Goal: Information Seeking & Learning: Learn about a topic

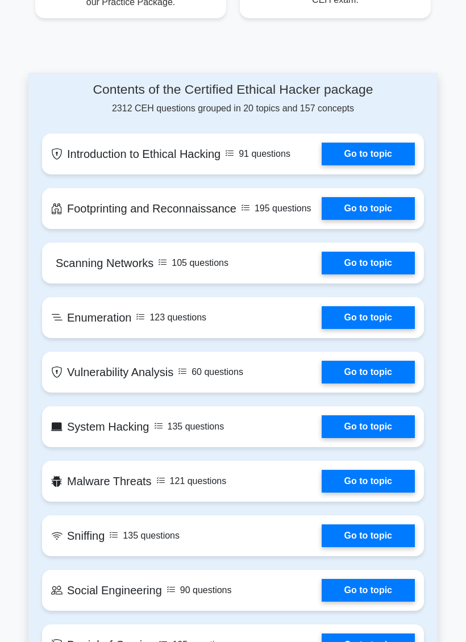
scroll to position [753, 0]
click at [405, 165] on link "Go to topic" at bounding box center [368, 154] width 93 height 23
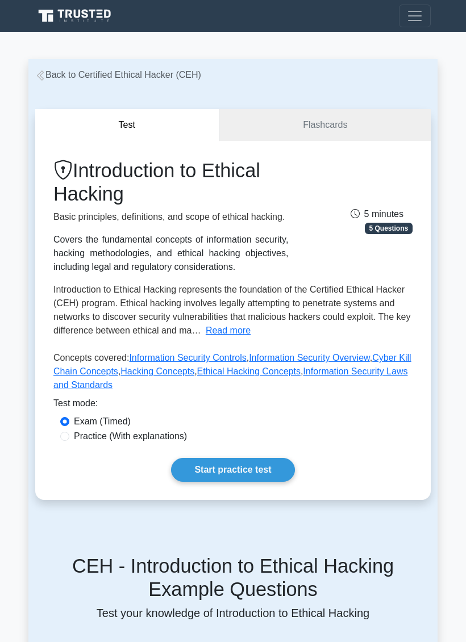
click at [231, 482] on link "Start practice test" at bounding box center [232, 470] width 123 height 24
click at [232, 482] on link "Start practice test" at bounding box center [232, 470] width 123 height 24
click at [239, 482] on link "Start practice test" at bounding box center [232, 470] width 123 height 24
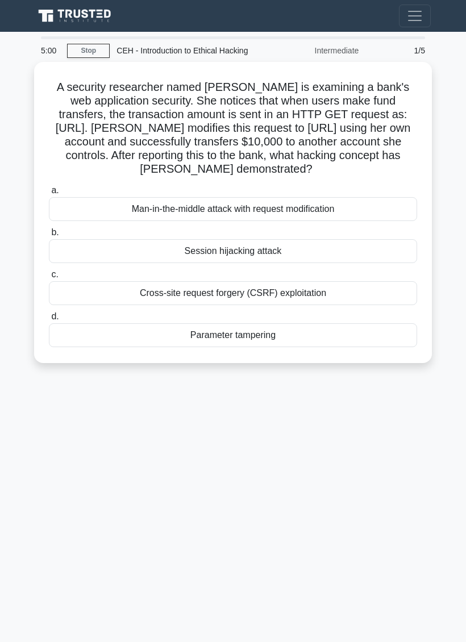
click at [230, 475] on div "5:00 Stop CEH - Introduction to Ethical Hacking Intermediate 1/5 A security res…" at bounding box center [232, 320] width 409 height 568
click at [100, 263] on label "b. Session hijacking attack" at bounding box center [233, 245] width 368 height 38
click at [49, 236] on input "b. Session hijacking attack" at bounding box center [49, 232] width 0 height 7
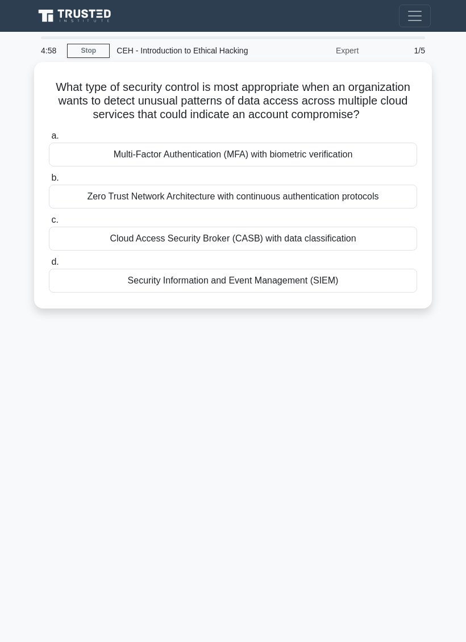
click at [96, 248] on label "c. Cloud Access Security Broker (CASB) with data classification" at bounding box center [233, 232] width 368 height 38
click at [49, 224] on input "c. Cloud Access Security Broker (CASB) with data classification" at bounding box center [49, 220] width 0 height 7
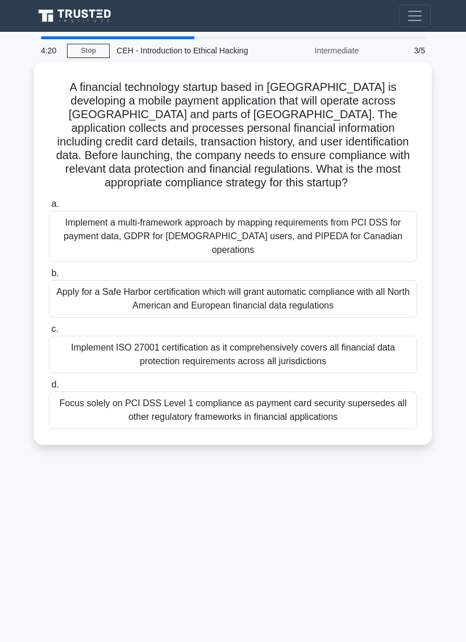
click at [164, 262] on div "Implement a multi-framework approach by mapping requirements from PCI DSS for p…" at bounding box center [233, 236] width 368 height 51
click at [49, 208] on input "a. Implement a multi-framework approach by mapping requirements from PCI DSS fo…" at bounding box center [49, 204] width 0 height 7
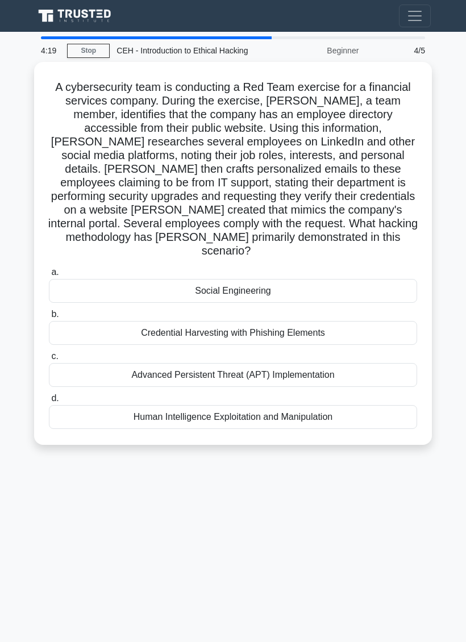
click at [230, 259] on h5 "A cybersecurity team is conducting a Red Team exercise for a financial services…" at bounding box center [233, 169] width 371 height 178
click at [225, 302] on div "Social Engineering" at bounding box center [233, 291] width 368 height 24
click at [49, 276] on input "a. Social Engineering" at bounding box center [49, 272] width 0 height 7
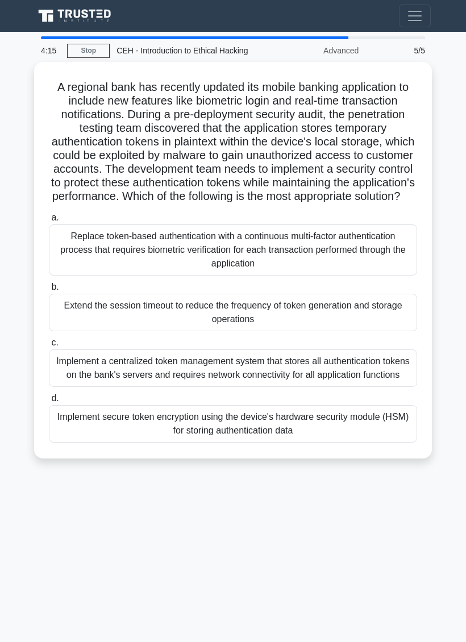
click at [164, 331] on div "Extend the session timeout to reduce the frequency of token generation and stor…" at bounding box center [233, 313] width 368 height 38
click at [49, 291] on input "b. Extend the session timeout to reduce the frequency of token generation and s…" at bounding box center [49, 287] width 0 height 7
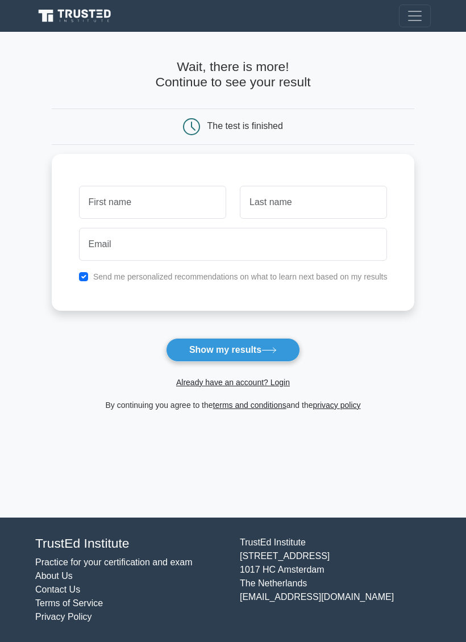
click at [265, 351] on icon at bounding box center [268, 350] width 15 height 6
type input "Fgdgndhfjdhd"
click at [232, 350] on button "Show my results" at bounding box center [233, 350] width 134 height 24
type input "Hfnfrhrhf"
click at [232, 350] on button "Show my results" at bounding box center [233, 350] width 134 height 24
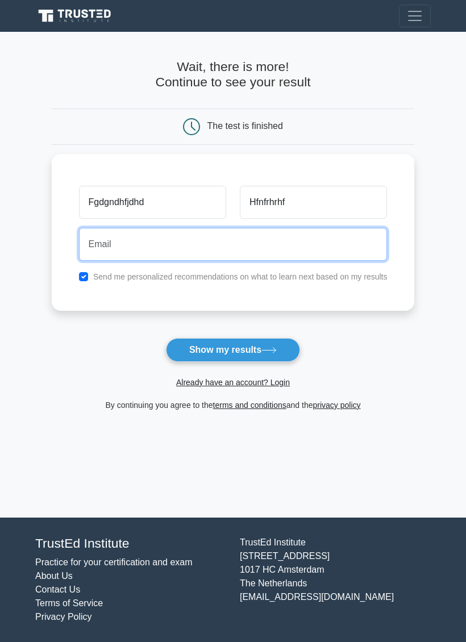
click at [284, 342] on button "Show my results" at bounding box center [233, 350] width 134 height 24
click at [271, 346] on button "Show my results" at bounding box center [233, 350] width 134 height 24
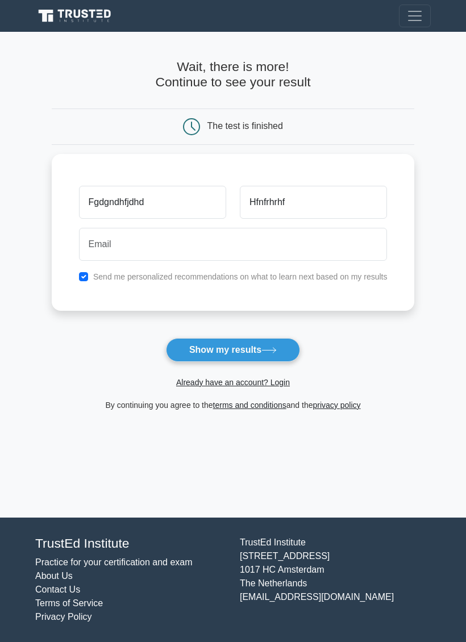
click at [84, 284] on div "Fgdgndhfjdhd Hfnfrhrhf Send me personalized recommendations on what to learn ne…" at bounding box center [233, 232] width 363 height 157
click at [272, 348] on icon at bounding box center [268, 350] width 15 height 6
click at [280, 419] on div "Wait, there is more! Continue to see your result The test is finished" at bounding box center [233, 236] width 363 height 408
click at [297, 343] on button "Show my results" at bounding box center [233, 350] width 134 height 24
click at [273, 349] on icon at bounding box center [268, 350] width 15 height 6
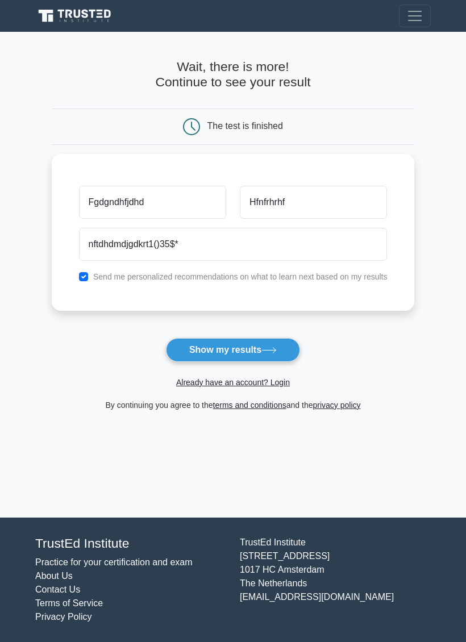
click at [251, 354] on button "Show my results" at bounding box center [233, 350] width 134 height 24
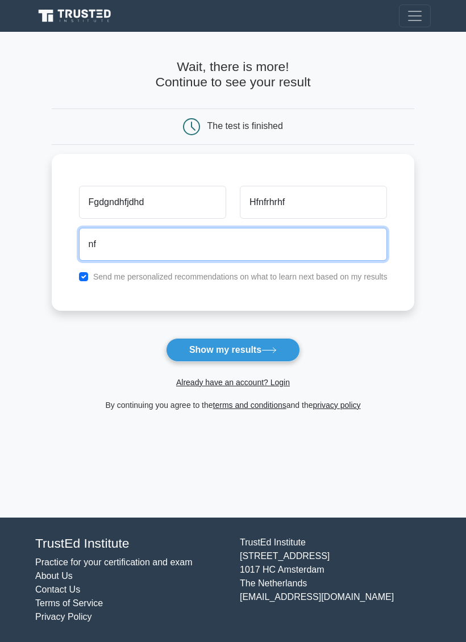
type input "n"
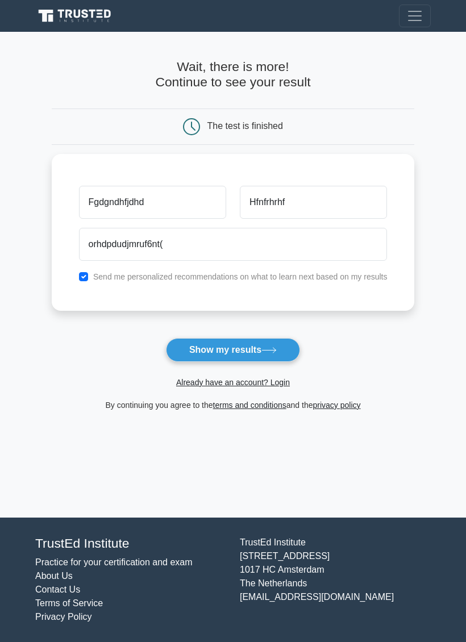
click at [234, 351] on button "Show my results" at bounding box center [233, 350] width 134 height 24
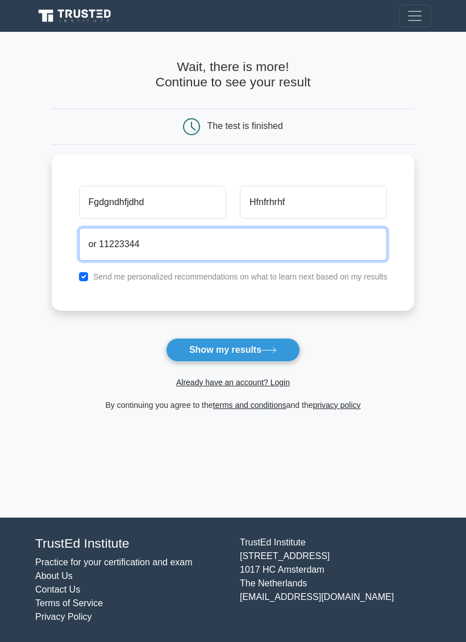
click at [232, 350] on button "Show my results" at bounding box center [233, 350] width 134 height 24
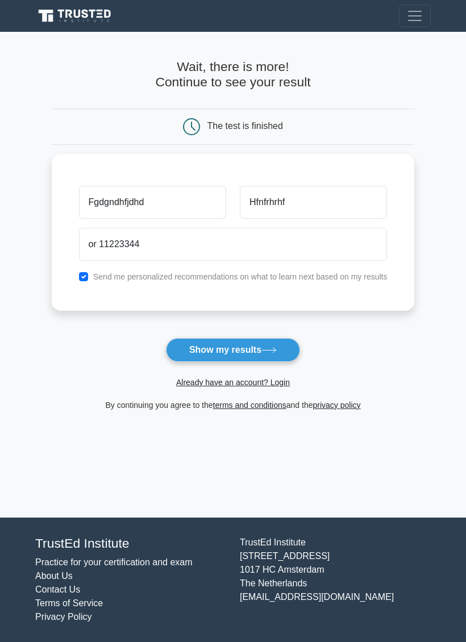
click at [271, 338] on button "Show my results" at bounding box center [233, 350] width 134 height 24
click at [271, 337] on form "Wait, there is more! Continue to see your result The test is finished Fgdgndhfj…" at bounding box center [233, 235] width 363 height 353
click at [272, 355] on button "Show my results" at bounding box center [233, 350] width 134 height 24
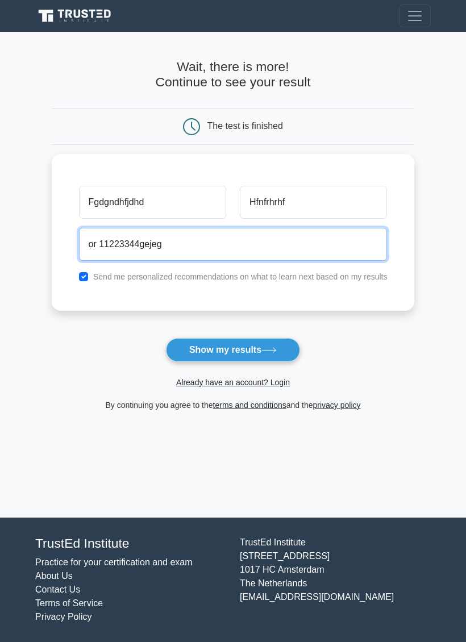
type input "or 11223344gejeg"
click at [276, 330] on form "Wait, there is more! Continue to see your result The test is finished Fgdgndhfj…" at bounding box center [233, 235] width 363 height 353
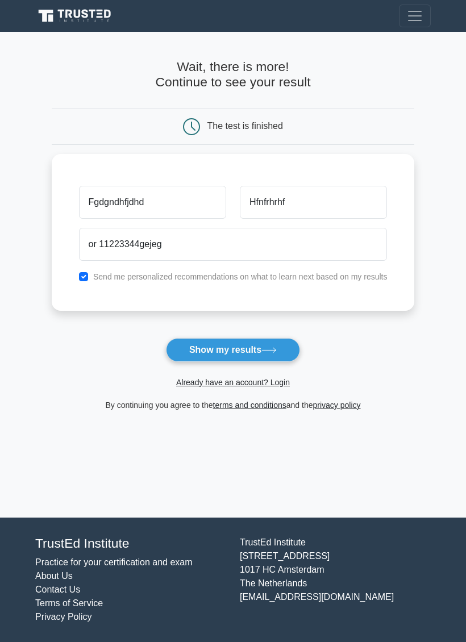
click at [267, 359] on button "Show my results" at bounding box center [233, 350] width 134 height 24
click at [279, 358] on button "Show my results" at bounding box center [233, 350] width 134 height 24
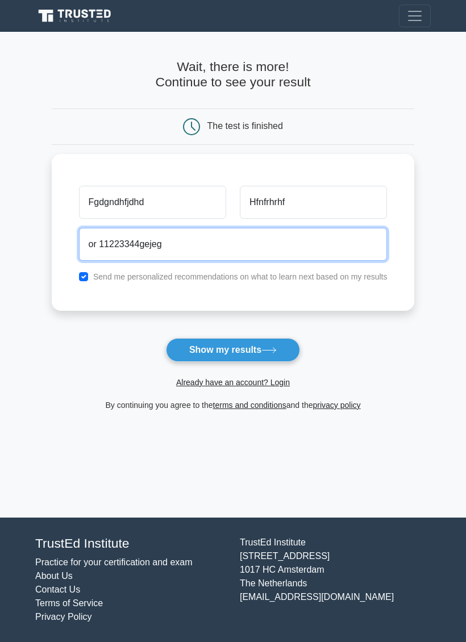
click at [232, 350] on button "Show my results" at bounding box center [233, 350] width 134 height 24
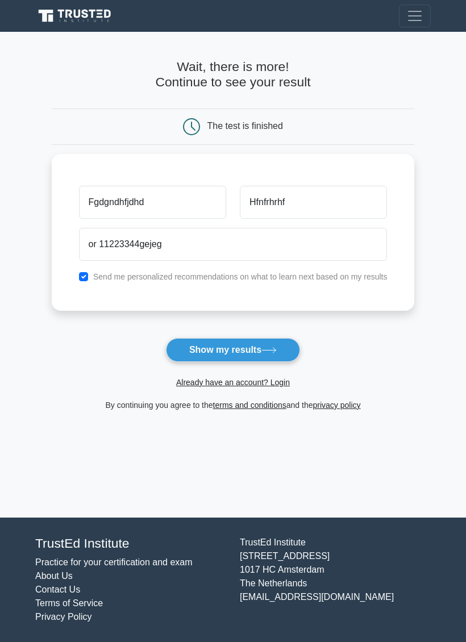
click at [309, 397] on form "Wait, there is more! Continue to see your result The test is finished Fgdgndhfj…" at bounding box center [233, 235] width 363 height 353
click at [250, 360] on button "Show my results" at bounding box center [233, 350] width 134 height 24
click at [103, 215] on input "Fgdgndhfjdhd" at bounding box center [152, 202] width 147 height 33
click at [103, 206] on input "Fgdgndhfjdhd" at bounding box center [152, 202] width 147 height 33
type input "F"
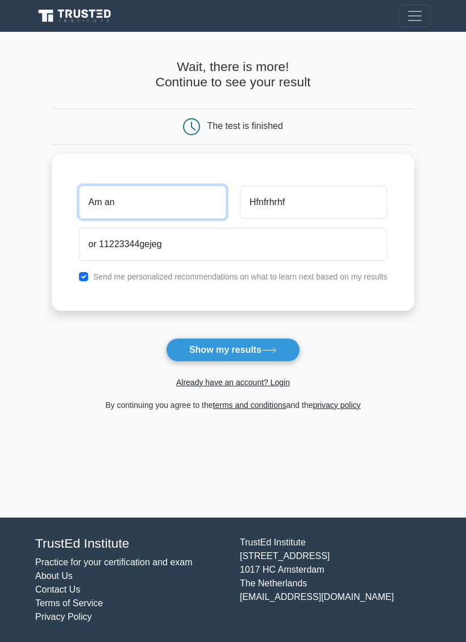
type input "Am an"
click at [232, 350] on button "Show my results" at bounding box center [233, 350] width 134 height 24
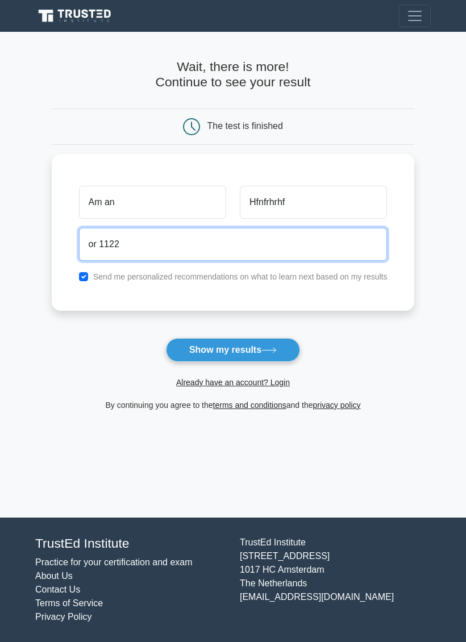
type input "or 1122"
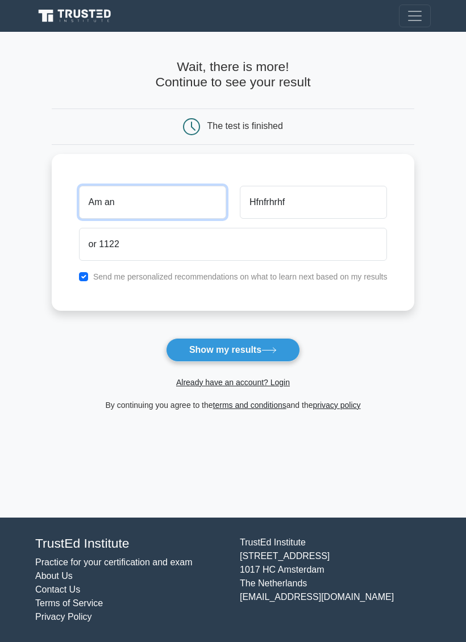
click at [134, 193] on input "Am an" at bounding box center [152, 202] width 147 height 33
type input "Amnah1243"
click at [222, 357] on button "Show my results" at bounding box center [233, 350] width 134 height 24
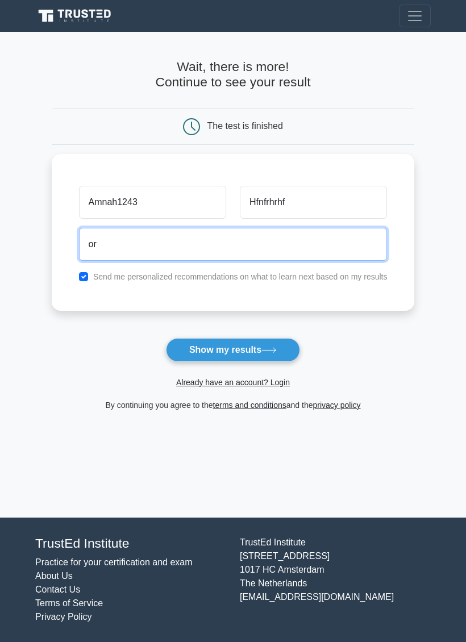
type input "o"
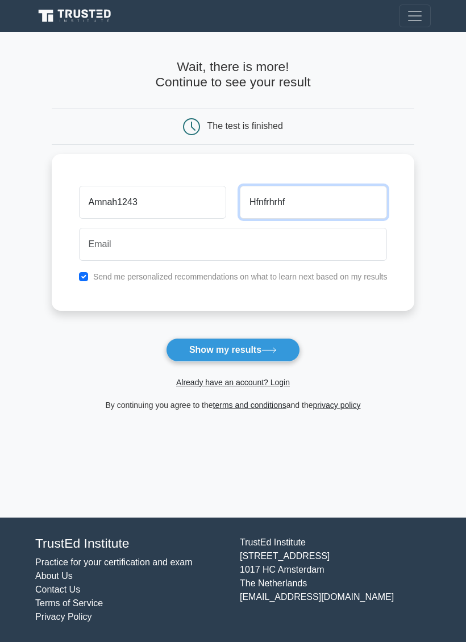
click at [272, 194] on input "Hfnfrhrhf" at bounding box center [313, 202] width 147 height 33
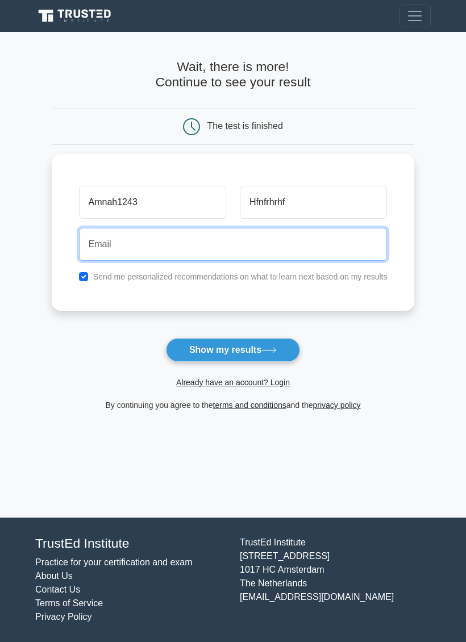
click at [79, 240] on input "email" at bounding box center [233, 244] width 309 height 33
type input "9"
click at [232, 350] on button "Show my results" at bounding box center [233, 350] width 134 height 24
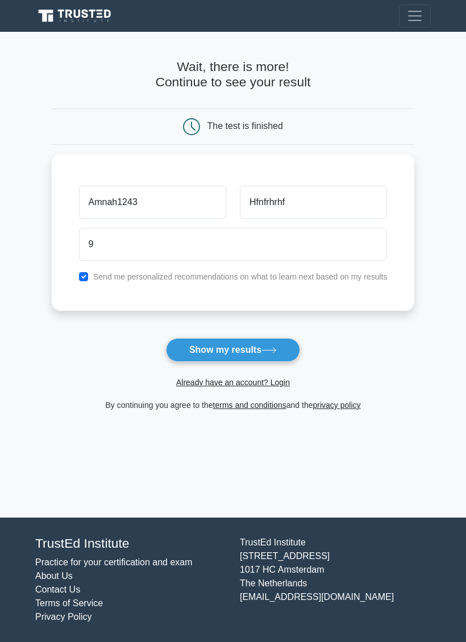
click at [349, 323] on form "Wait, there is more! Continue to see your result The test is finished Amnah1243…" at bounding box center [233, 235] width 363 height 353
click at [371, 215] on input "Hfnfrhrhf" at bounding box center [313, 202] width 147 height 33
type input "H"
type input "Hmihnmoad"
click at [232, 350] on button "Show my results" at bounding box center [233, 350] width 134 height 24
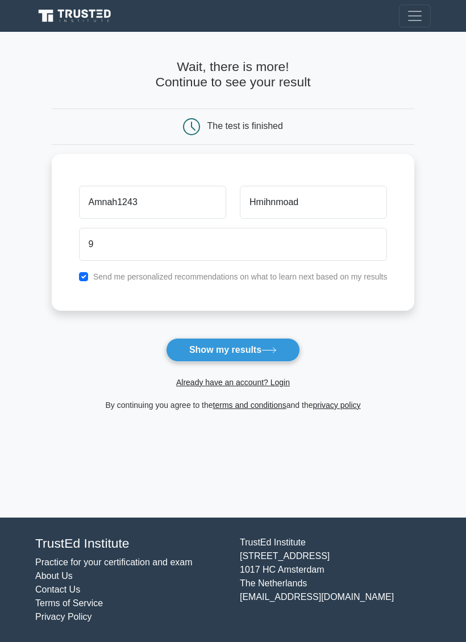
click at [361, 207] on input "Hmihnmoad" at bounding box center [313, 202] width 147 height 33
click at [196, 350] on button "Show my results" at bounding box center [233, 350] width 134 height 24
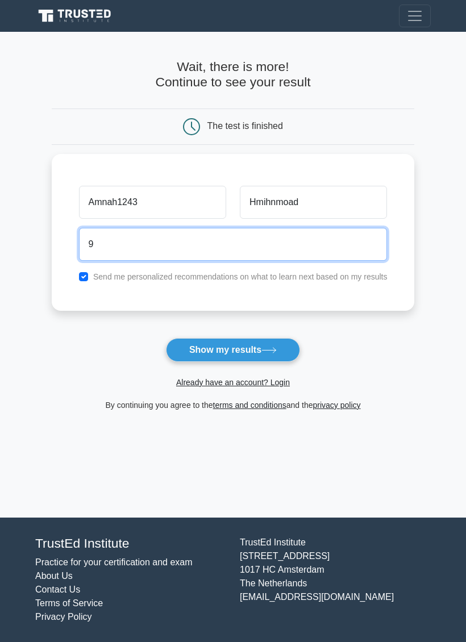
click at [260, 360] on button "Show my results" at bounding box center [233, 350] width 134 height 24
click at [245, 256] on input "9" at bounding box center [233, 244] width 309 height 33
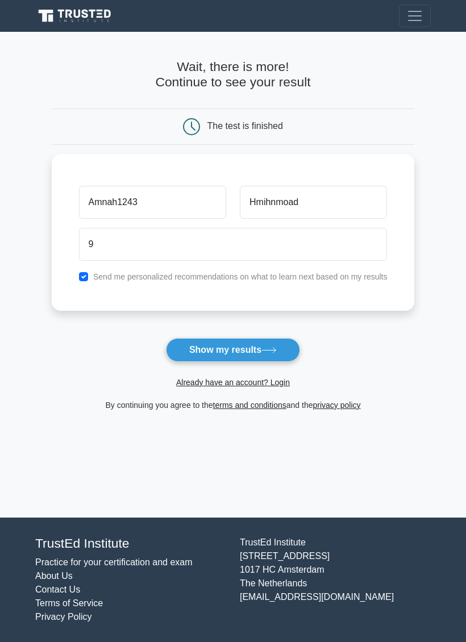
click at [207, 346] on button "Show my results" at bounding box center [233, 350] width 134 height 24
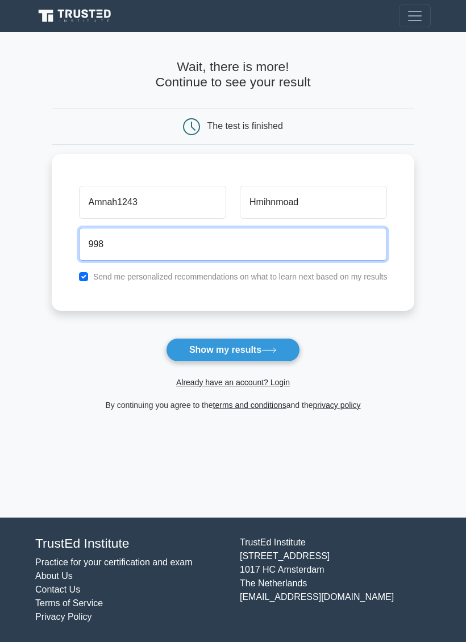
click at [232, 350] on button "Show my results" at bounding box center [233, 350] width 134 height 24
type input "9"
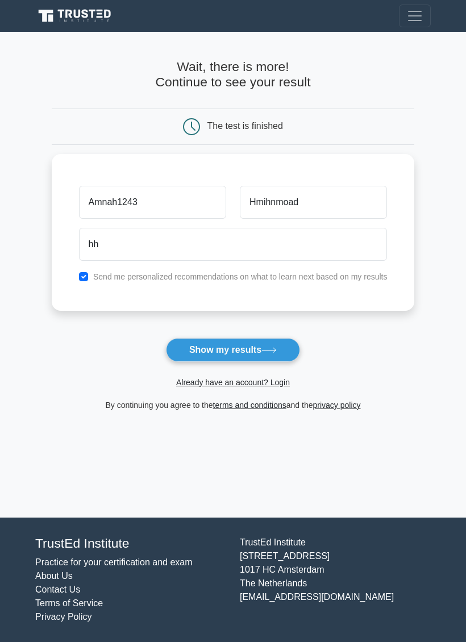
click at [229, 360] on button "Show my results" at bounding box center [233, 350] width 134 height 24
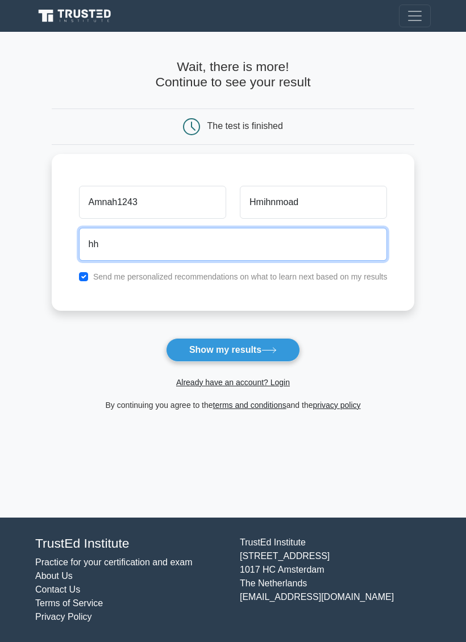
click at [228, 359] on button "Show my results" at bounding box center [233, 350] width 134 height 24
click at [222, 356] on button "Show my results" at bounding box center [233, 350] width 134 height 24
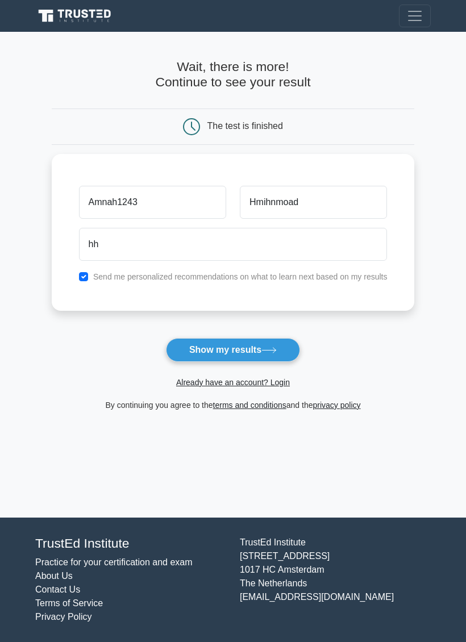
click at [221, 355] on button "Show my results" at bounding box center [233, 350] width 134 height 24
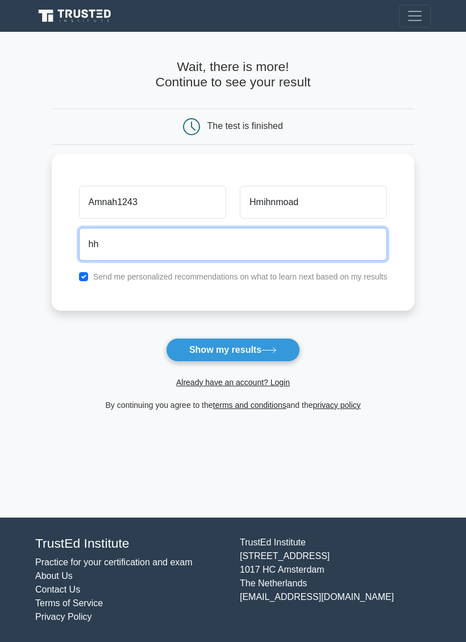
type input "h"
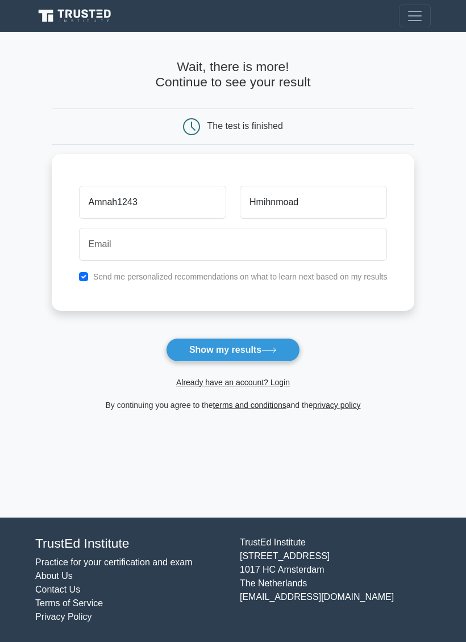
click at [200, 338] on button "Show my results" at bounding box center [233, 350] width 134 height 24
click at [198, 335] on form "Wait, there is more! Continue to see your result The test is finished Amnah1243" at bounding box center [233, 235] width 363 height 353
click at [197, 355] on button "Show my results" at bounding box center [233, 350] width 134 height 24
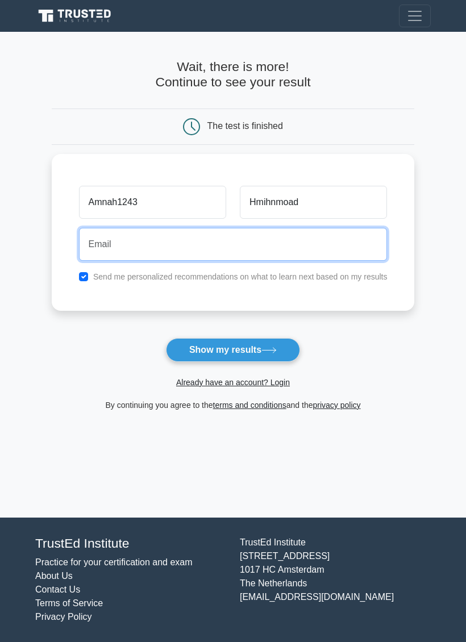
click at [196, 355] on button "Show my results" at bounding box center [233, 350] width 134 height 24
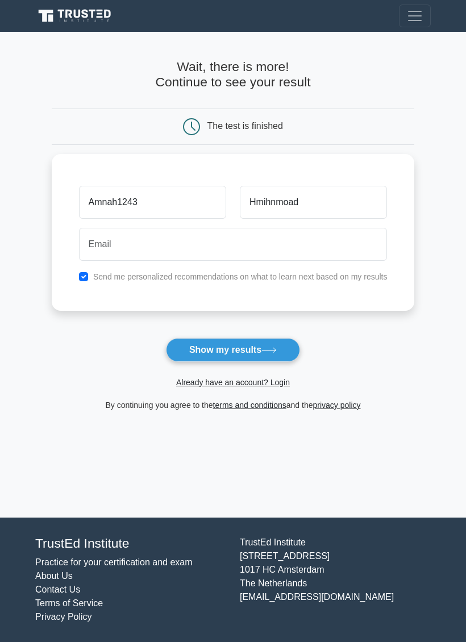
click at [303, 128] on div "The test is finished" at bounding box center [233, 126] width 242 height 17
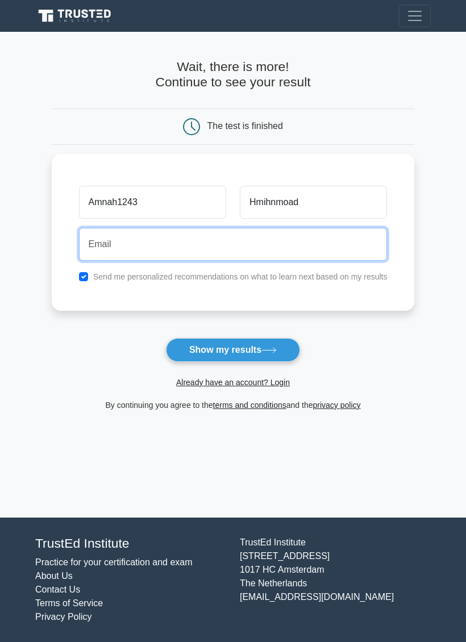
click at [219, 258] on input "email" at bounding box center [233, 244] width 309 height 33
click at [232, 350] on button "Show my results" at bounding box center [233, 350] width 134 height 24
click at [209, 356] on button "Show my results" at bounding box center [233, 350] width 134 height 24
click at [232, 350] on button "Show my results" at bounding box center [233, 350] width 134 height 24
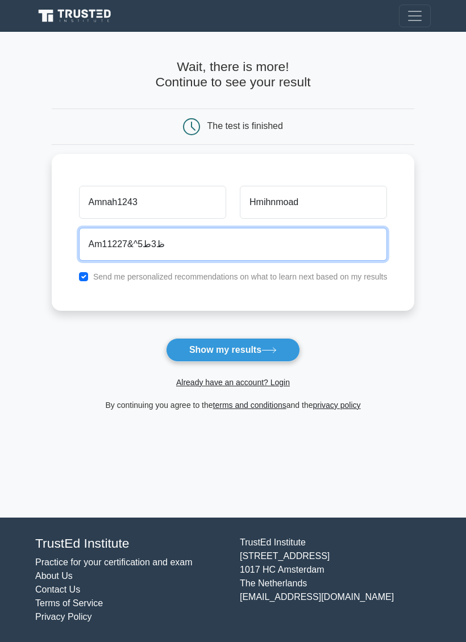
click at [232, 350] on button "Show my results" at bounding box center [233, 350] width 134 height 24
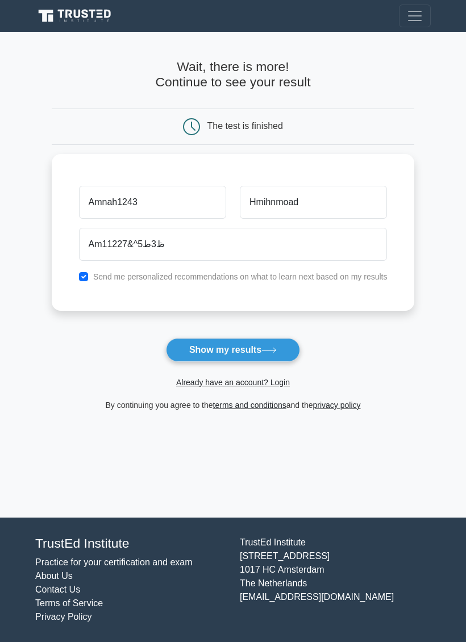
click at [192, 351] on button "Show my results" at bounding box center [233, 350] width 134 height 24
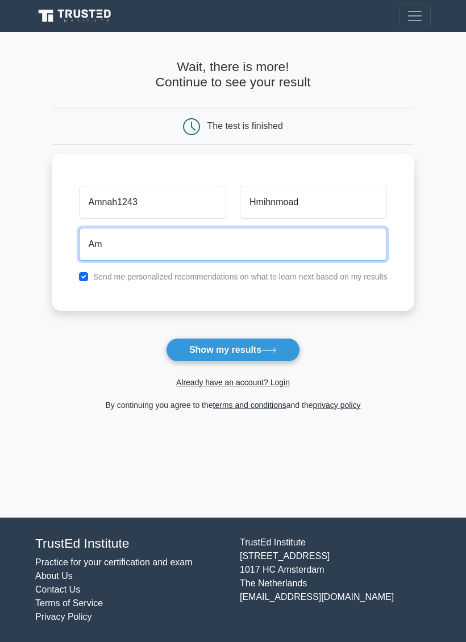
type input "A"
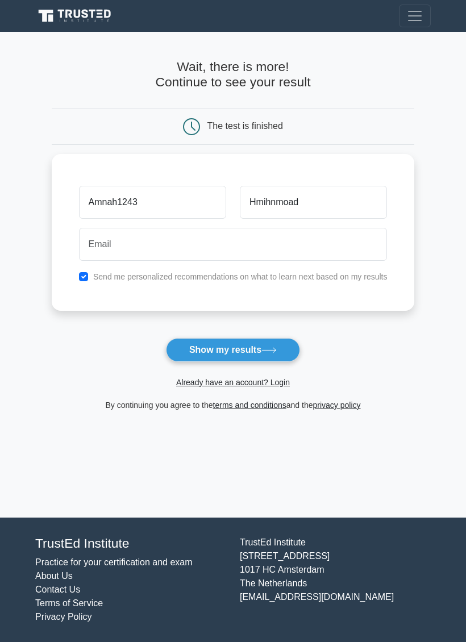
click at [79, 273] on input "checkbox" at bounding box center [83, 276] width 9 height 9
checkbox input "false"
click at [72, 277] on div "Send me personalized recommendations on what to learn next based on my results" at bounding box center [233, 277] width 322 height 14
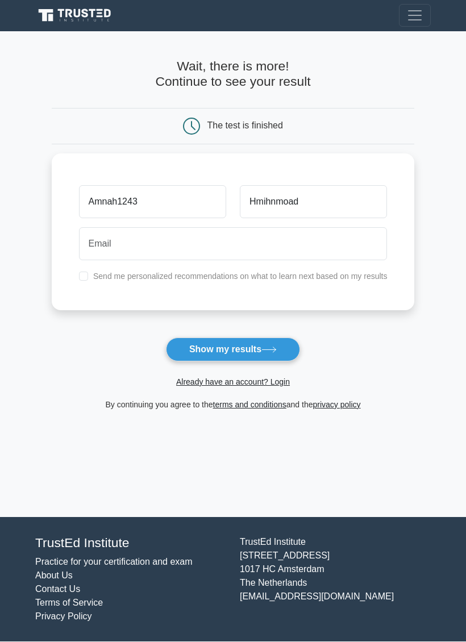
click at [242, 360] on button "Show my results" at bounding box center [233, 350] width 134 height 24
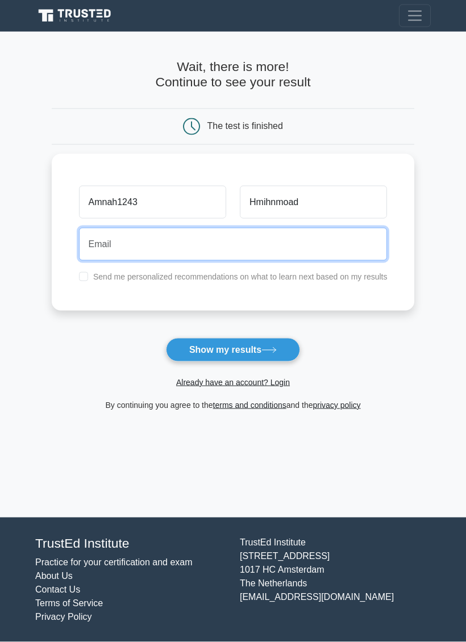
click at [242, 359] on button "Show my results" at bounding box center [233, 350] width 134 height 24
click at [247, 359] on button "Show my results" at bounding box center [233, 350] width 134 height 24
click at [246, 359] on button "Show my results" at bounding box center [233, 350] width 134 height 24
type input "Aa12345amoon"
click at [232, 350] on button "Show my results" at bounding box center [233, 350] width 134 height 24
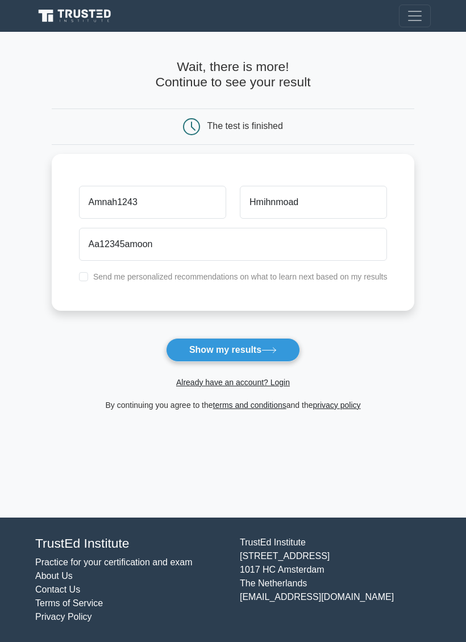
click at [277, 352] on icon at bounding box center [268, 350] width 15 height 6
click at [79, 277] on input "checkbox" at bounding box center [83, 276] width 9 height 9
checkbox input "true"
click at [272, 338] on button "Show my results" at bounding box center [233, 350] width 134 height 24
click at [63, 288] on div "Amnah1243 Hmihnmoad Aa12345amoon Send me personalized recommendations on what t…" at bounding box center [233, 232] width 363 height 157
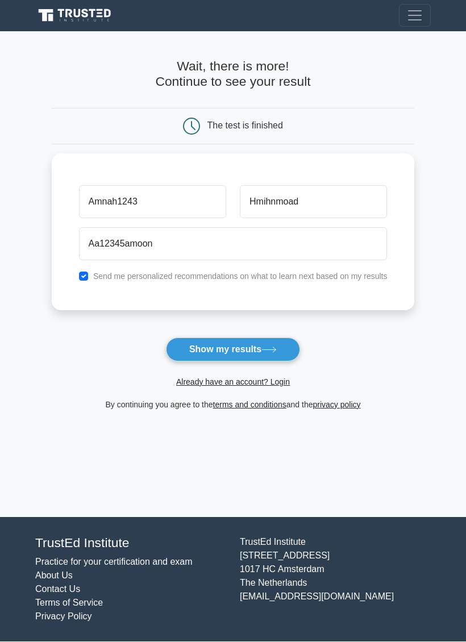
click at [189, 116] on div "The test is finished" at bounding box center [233, 127] width 363 height 36
click at [387, 398] on div "By continuing you agree to the terms and conditions and the privacy policy" at bounding box center [233, 405] width 377 height 14
click at [456, 84] on main "Wait, there is more! Continue to see your result The test is finished Amnah1243" at bounding box center [233, 275] width 466 height 486
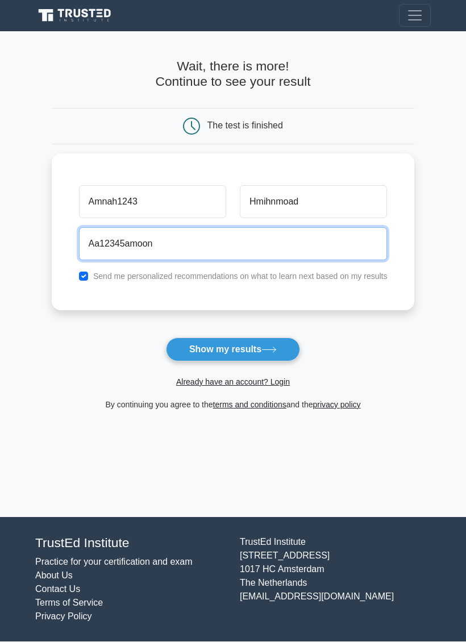
click at [176, 238] on input "Aa12345amoon" at bounding box center [233, 244] width 309 height 33
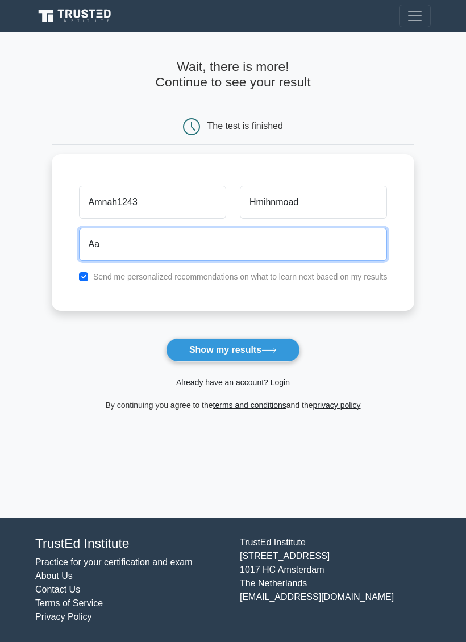
type input "A"
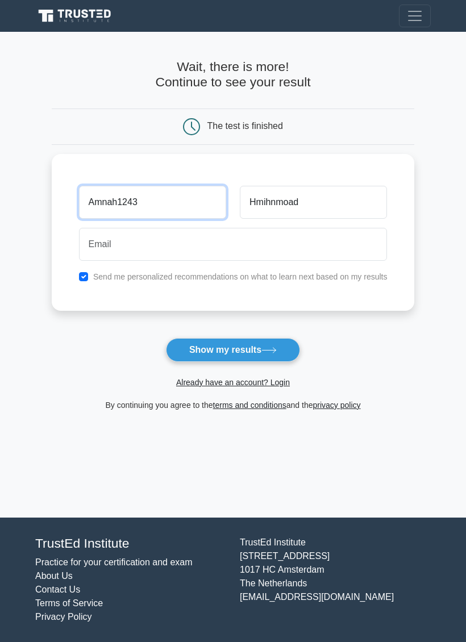
click at [137, 200] on input "Amnah1243" at bounding box center [152, 202] width 147 height 33
type input "A"
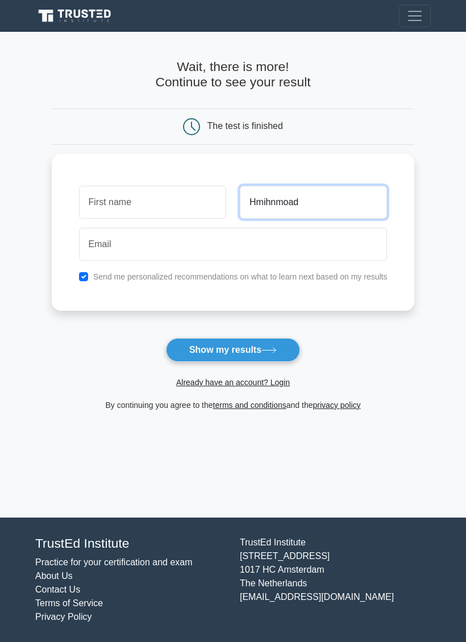
click at [317, 201] on input "Hmihnmoad" at bounding box center [313, 202] width 147 height 33
click at [232, 350] on button "Show my results" at bounding box center [233, 350] width 134 height 24
click at [315, 194] on input "Hmihnmoad" at bounding box center [313, 202] width 147 height 33
type input "H"
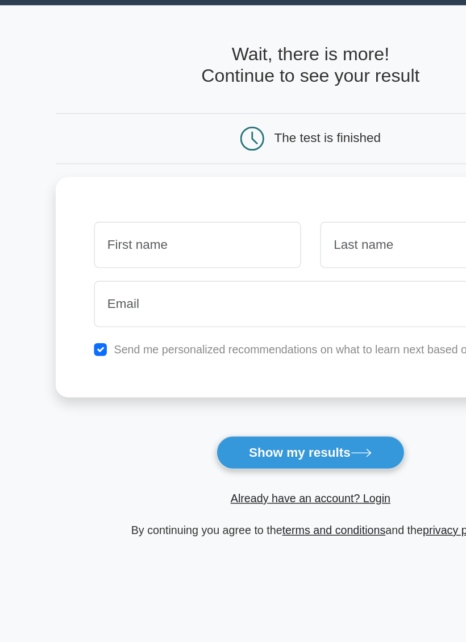
click at [6, 48] on main "Wait, there is more! Continue to see your result The test is finished and the" at bounding box center [233, 275] width 466 height 486
